Goal: Information Seeking & Learning: Learn about a topic

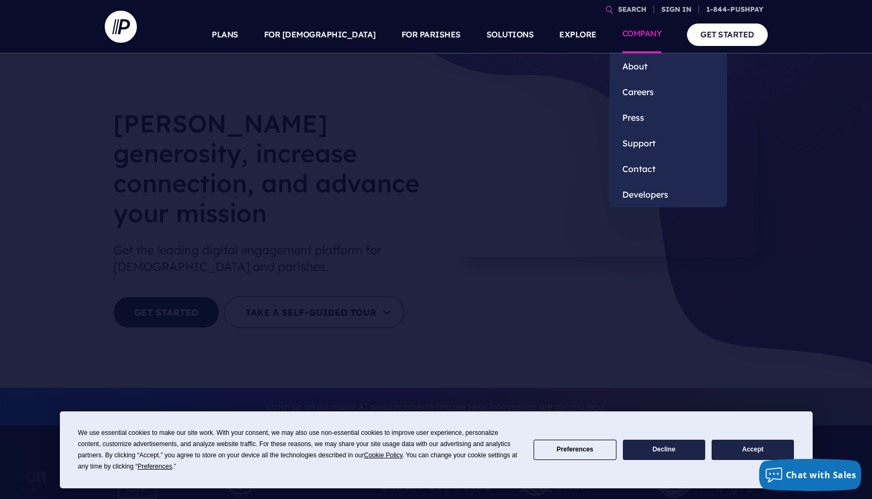
click at [633, 35] on link "COMPANY" at bounding box center [642, 34] width 40 height 37
click at [628, 62] on link "About" at bounding box center [668, 66] width 118 height 26
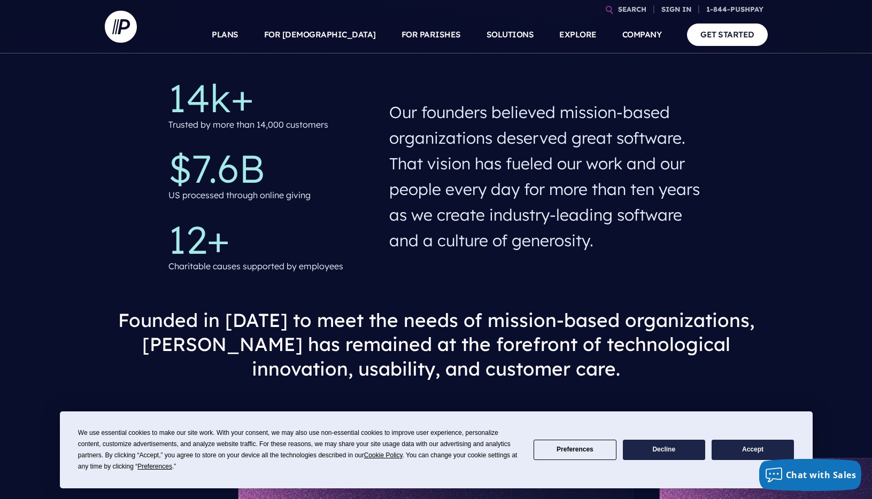
scroll to position [580, 0]
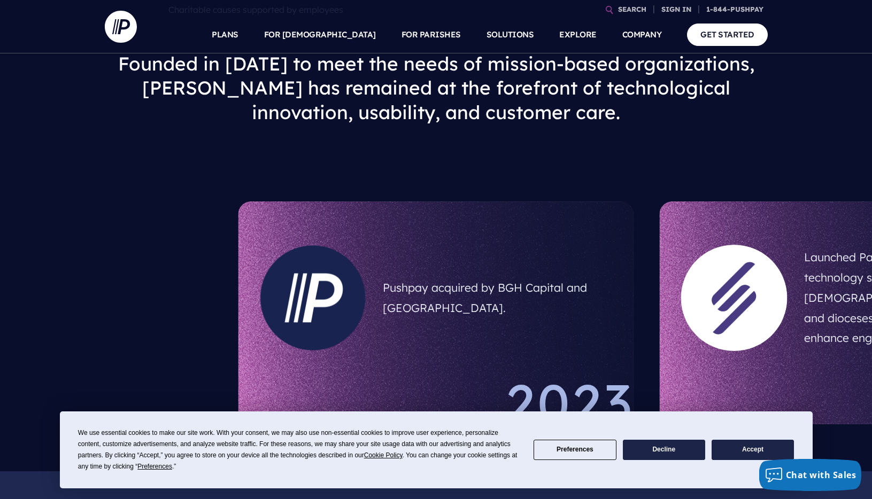
click at [666, 448] on button "Decline" at bounding box center [664, 450] width 82 height 21
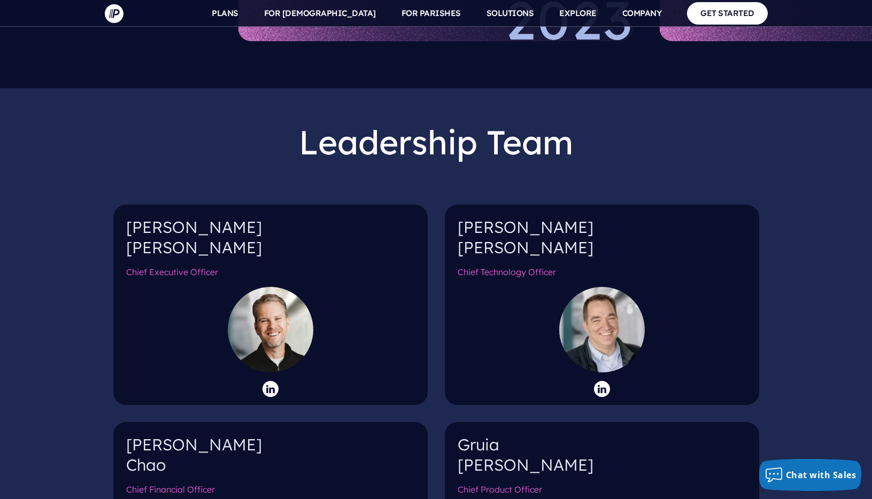
scroll to position [17, 0]
